Goal: Information Seeking & Learning: Learn about a topic

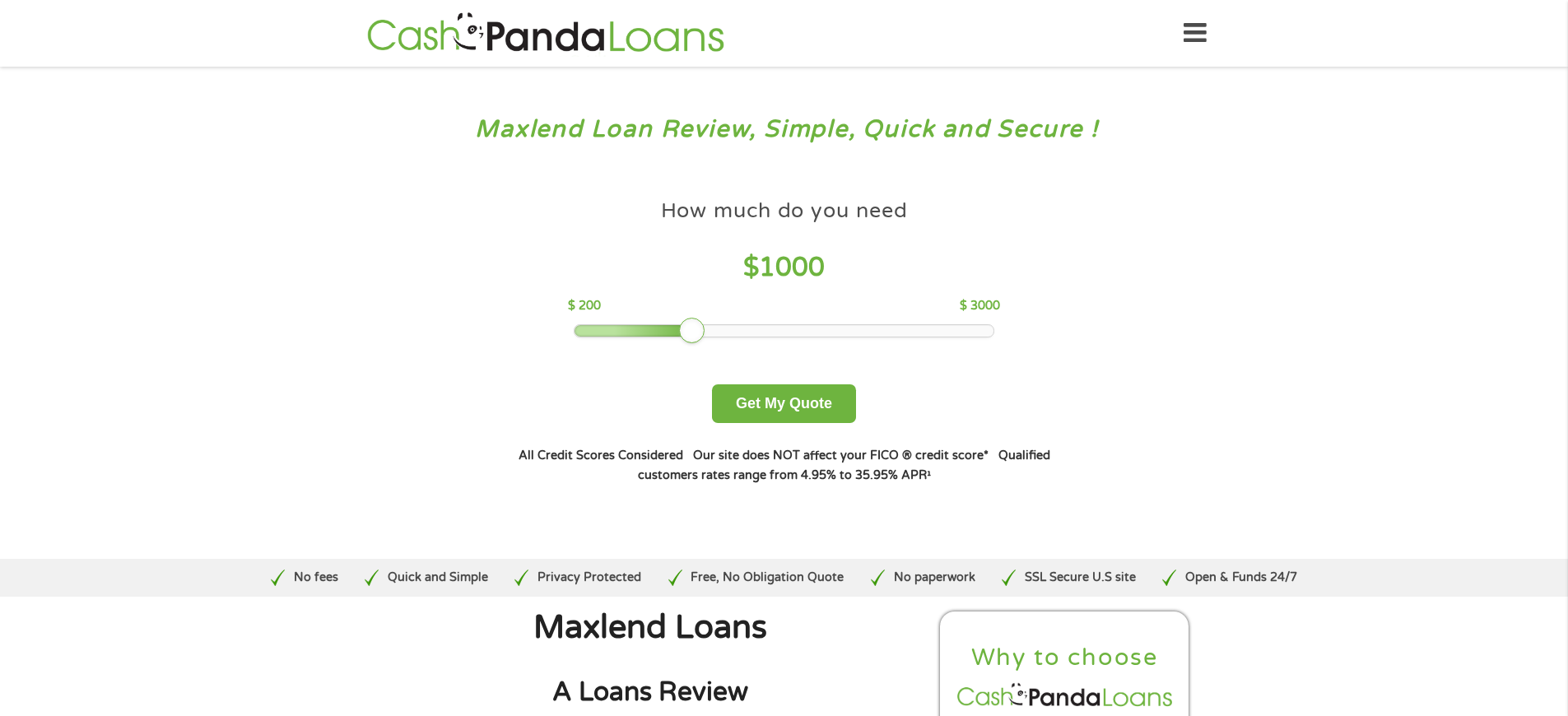
scroll to position [4477, 0]
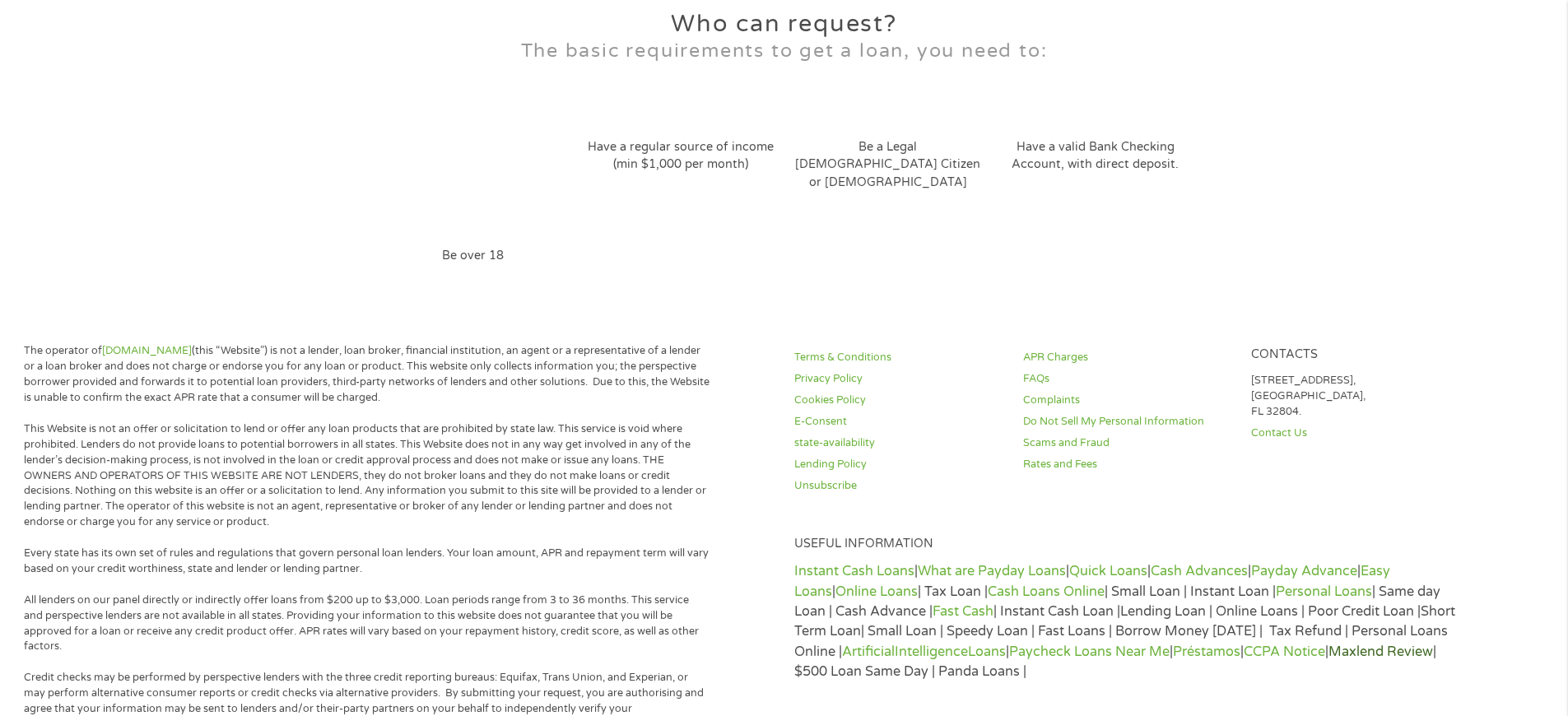
click at [1328, 643] on link "Maxlend Review" at bounding box center [1380, 652] width 104 height 16
